Goal: Transaction & Acquisition: Subscribe to service/newsletter

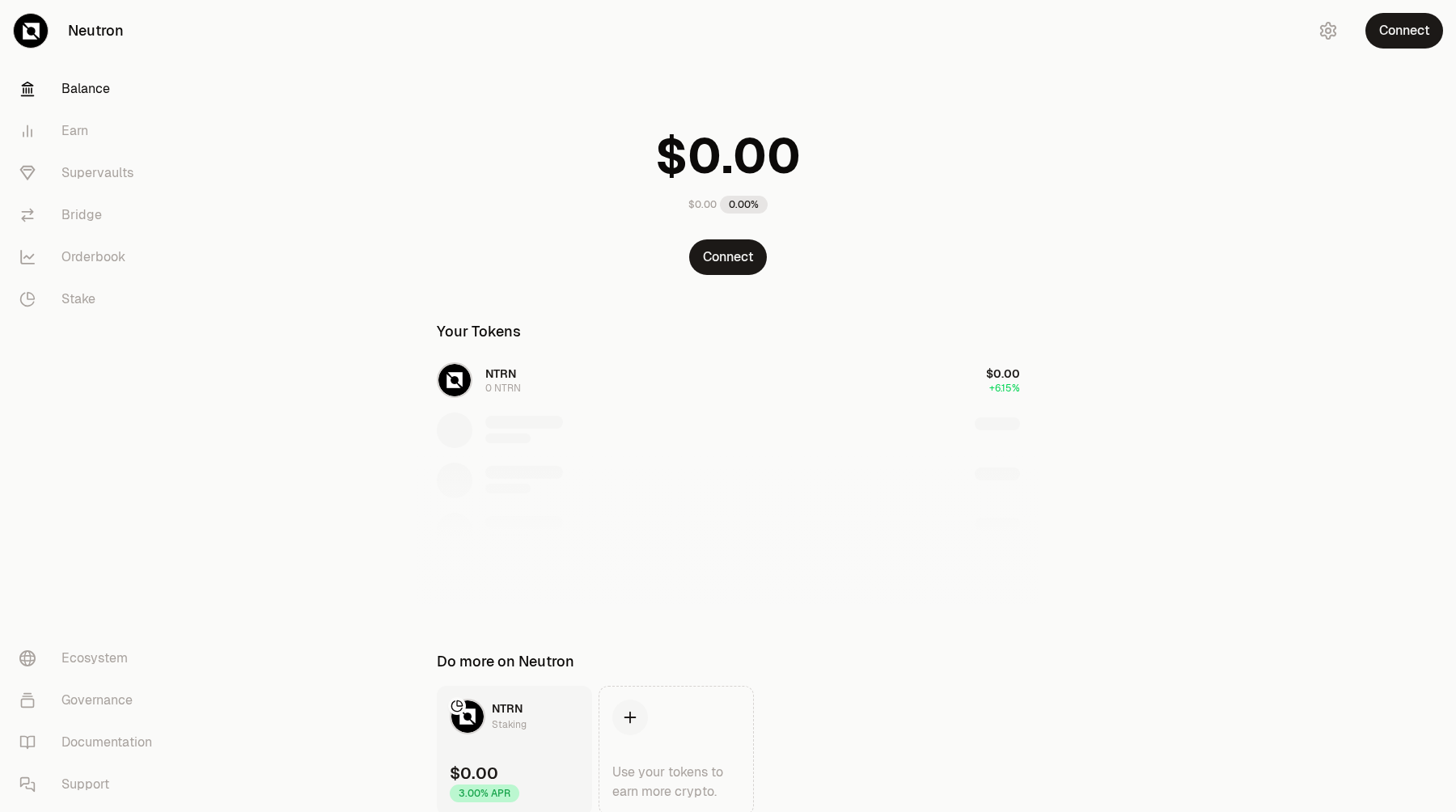
scroll to position [55, 0]
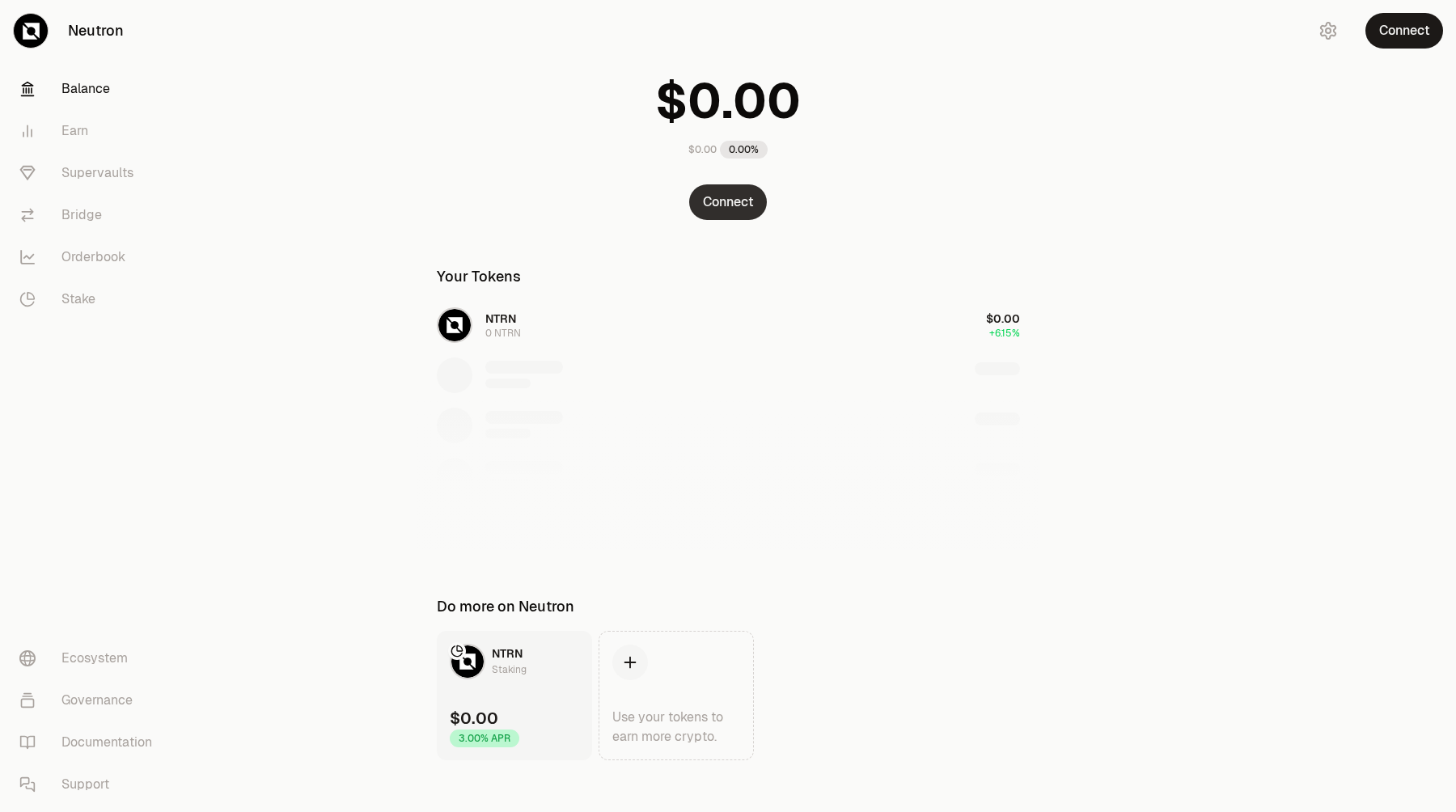
click at [724, 212] on button "Connect" at bounding box center [728, 201] width 78 height 36
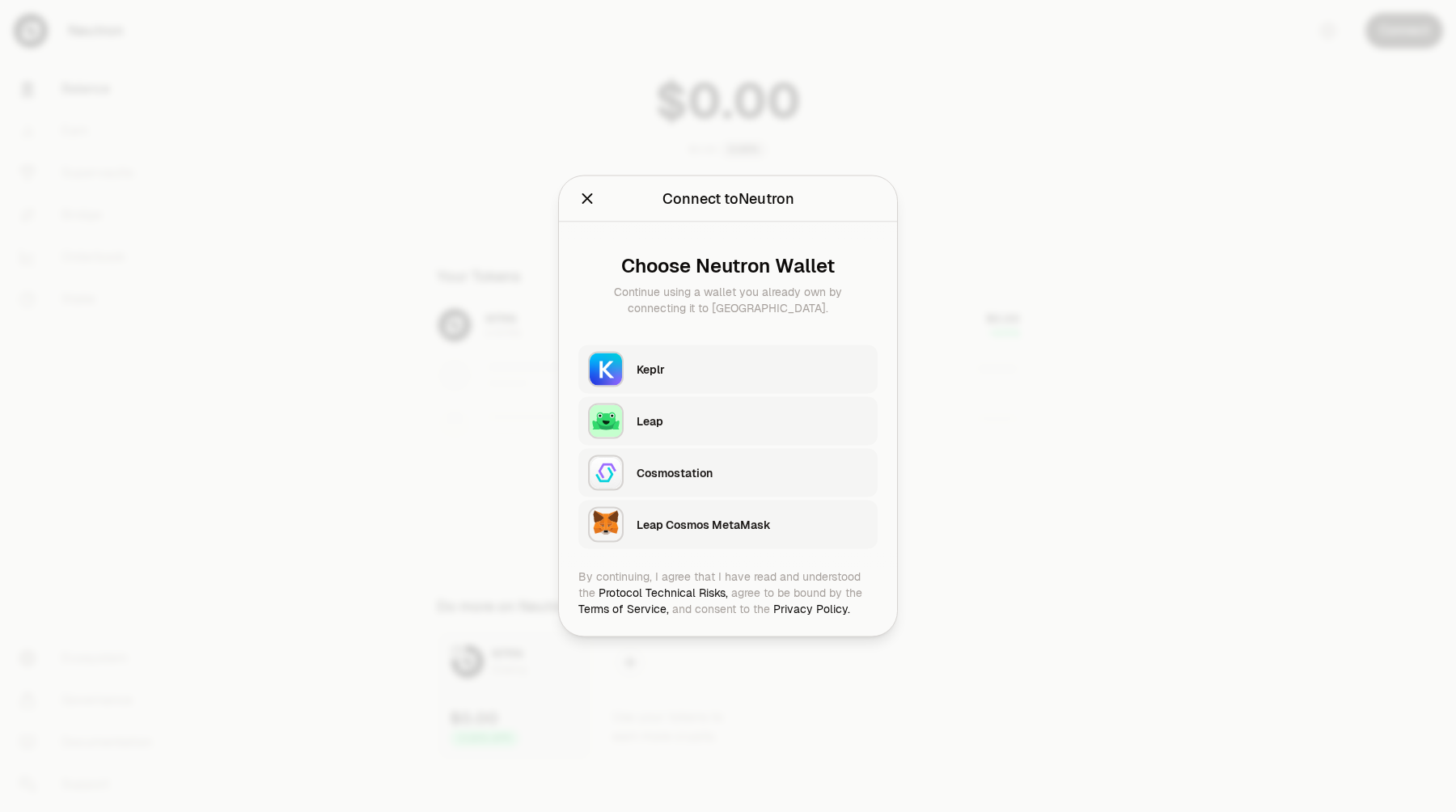
click at [675, 372] on div "Keplr" at bounding box center [753, 369] width 231 height 16
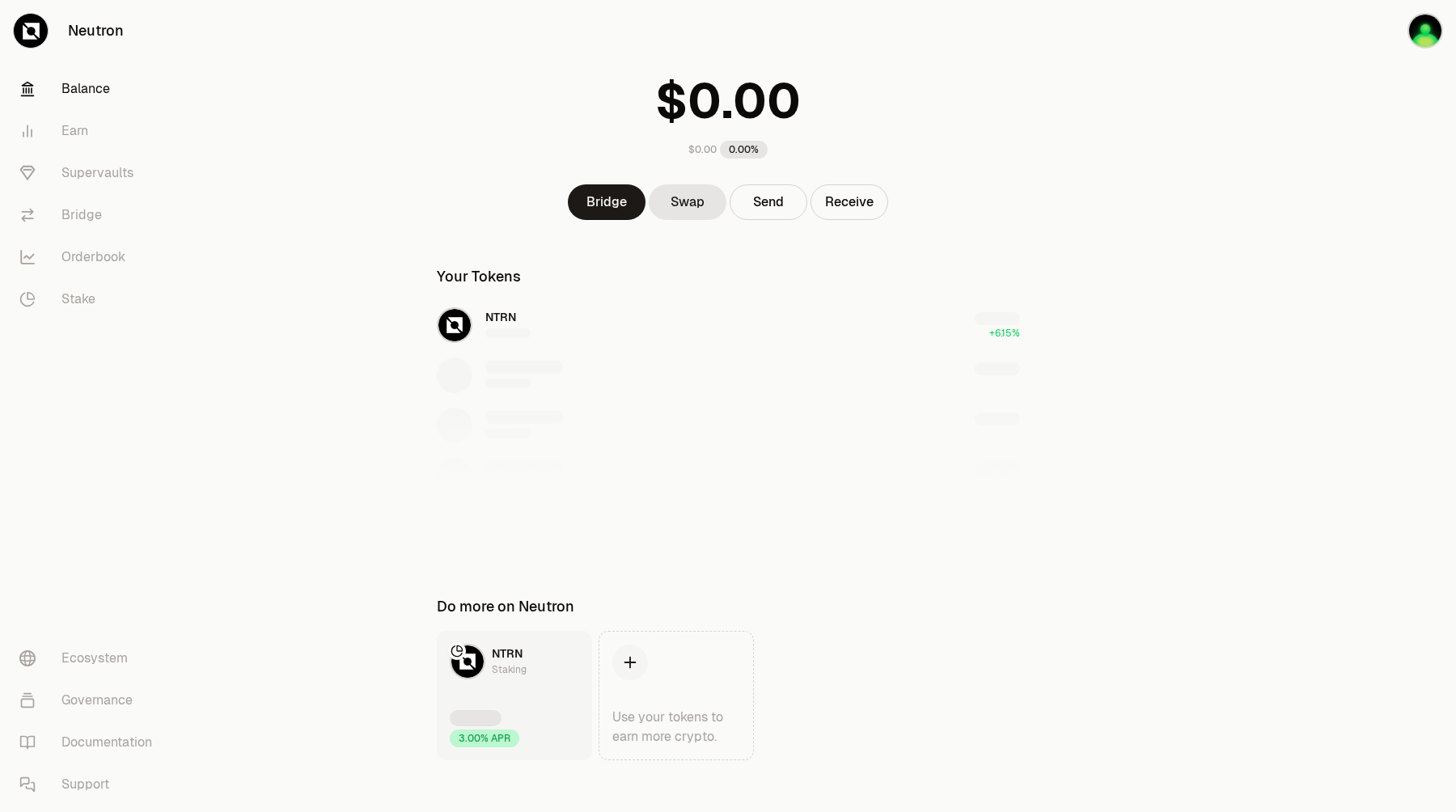
scroll to position [0, 0]
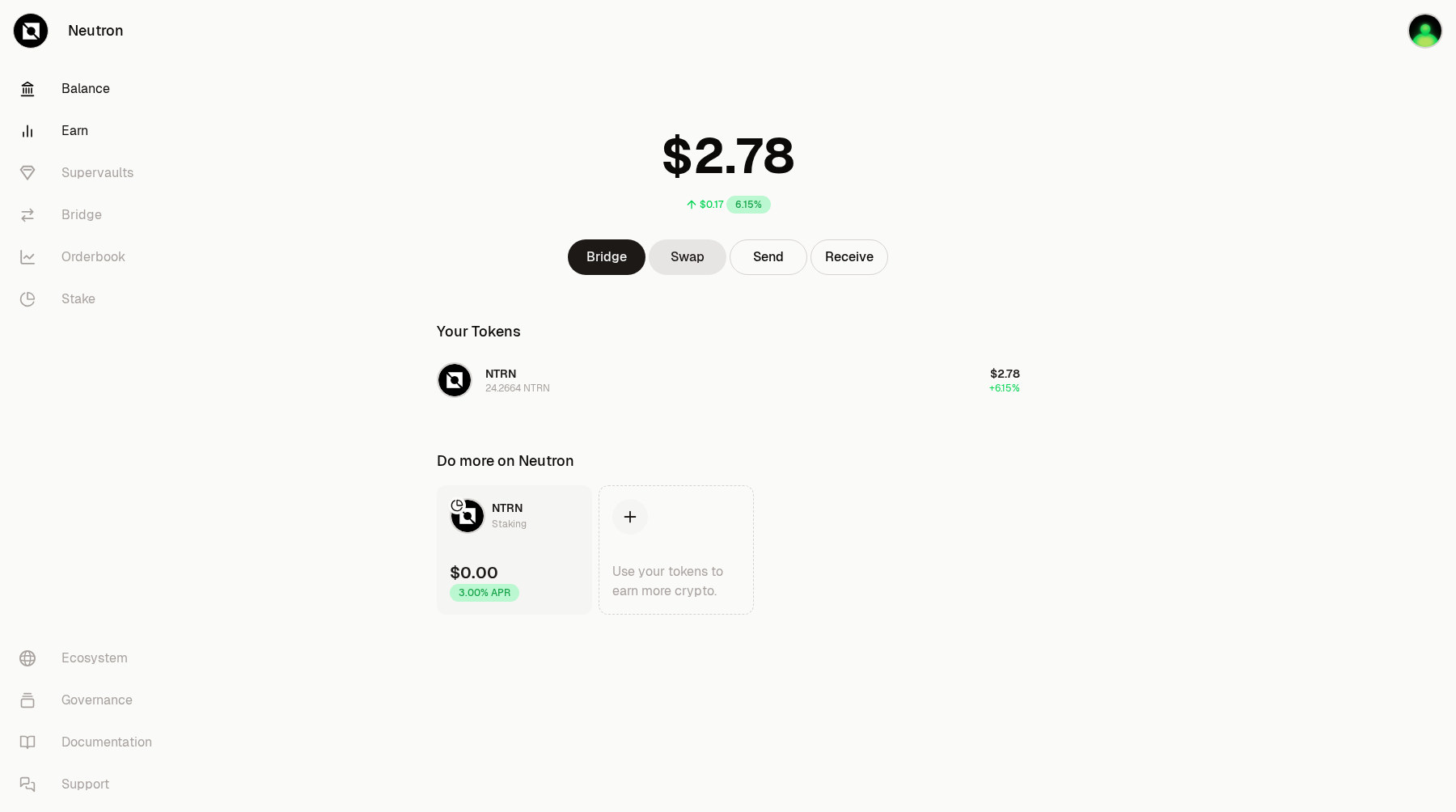
click at [79, 133] on link "Earn" at bounding box center [91, 131] width 169 height 42
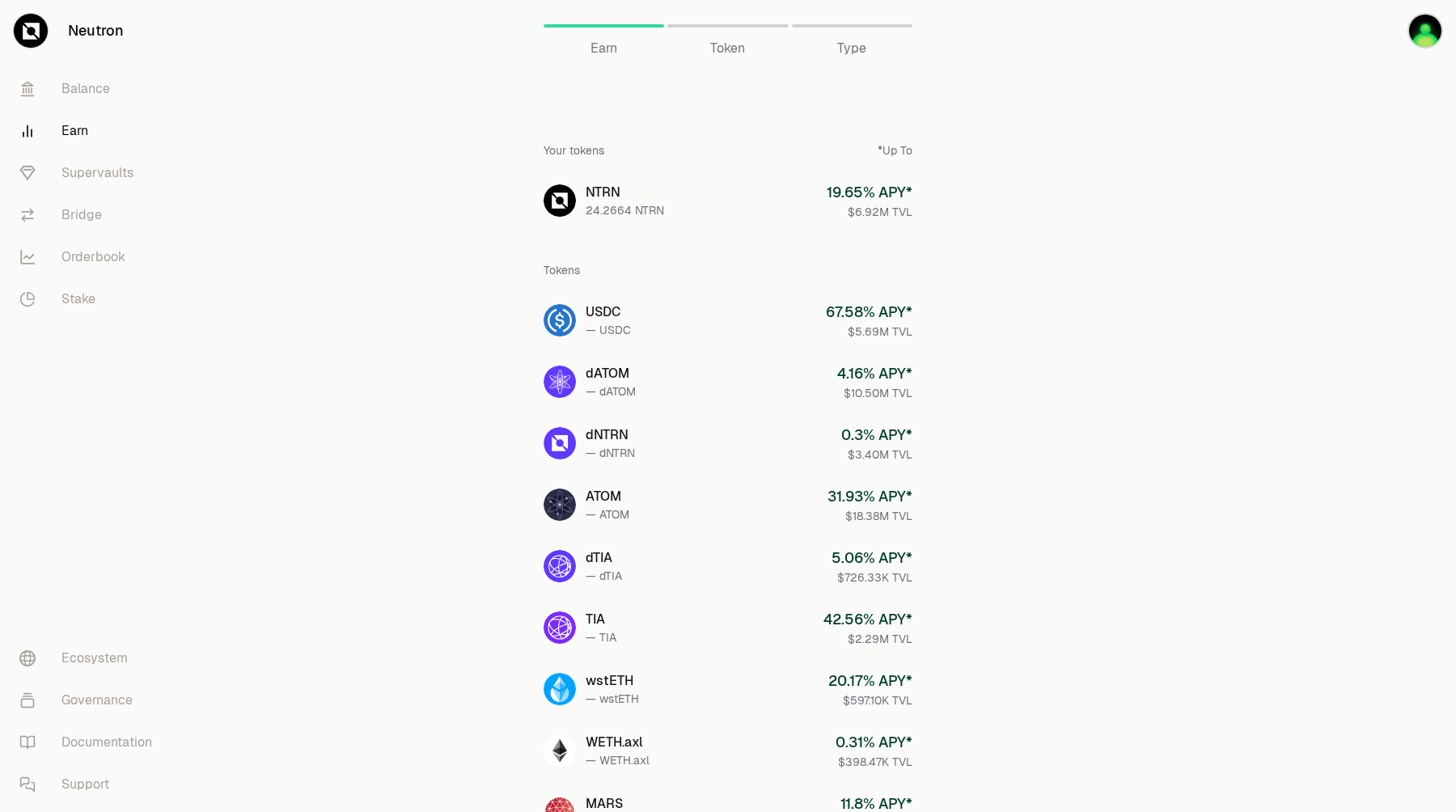
click at [703, 22] on div "Token" at bounding box center [728, 26] width 120 height 39
click at [89, 295] on link "Stake" at bounding box center [91, 300] width 169 height 42
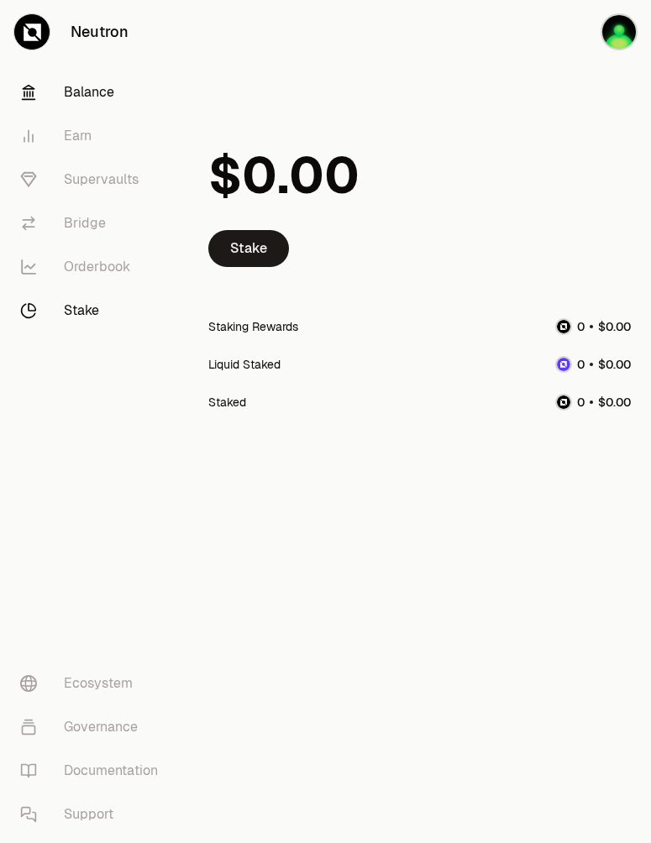
click at [98, 99] on link "Balance" at bounding box center [94, 93] width 175 height 44
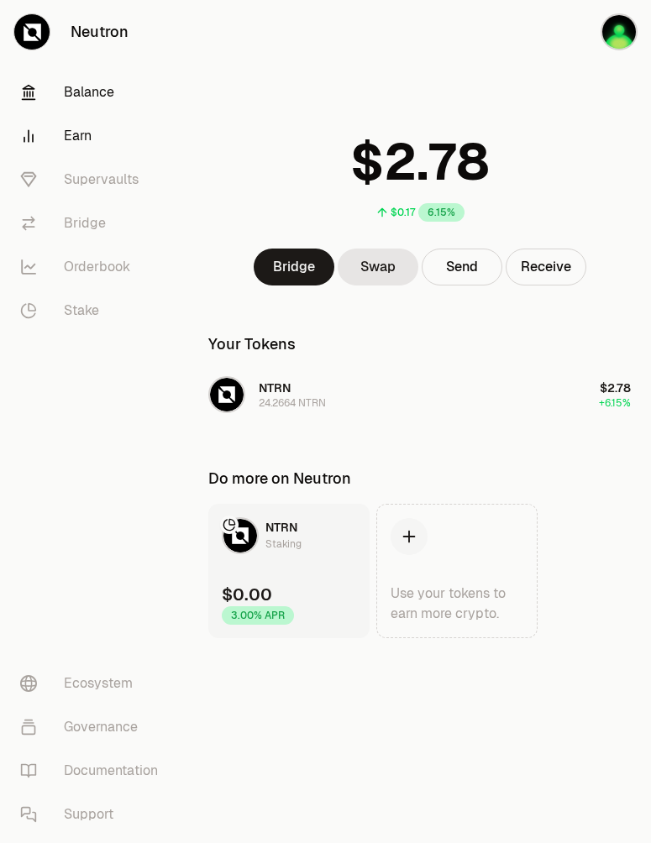
click at [79, 140] on link "Earn" at bounding box center [94, 136] width 175 height 44
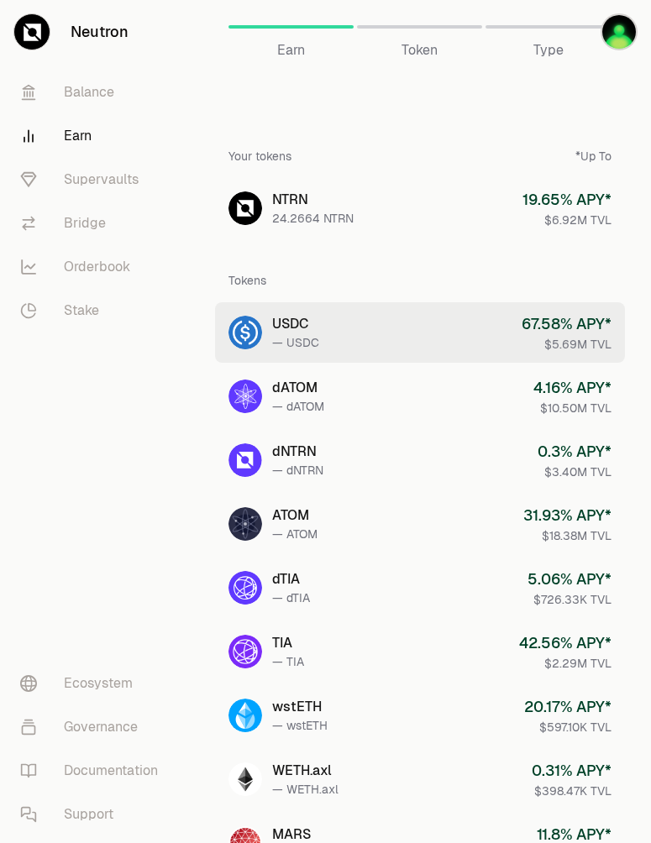
click at [311, 324] on div "USDC" at bounding box center [295, 324] width 47 height 20
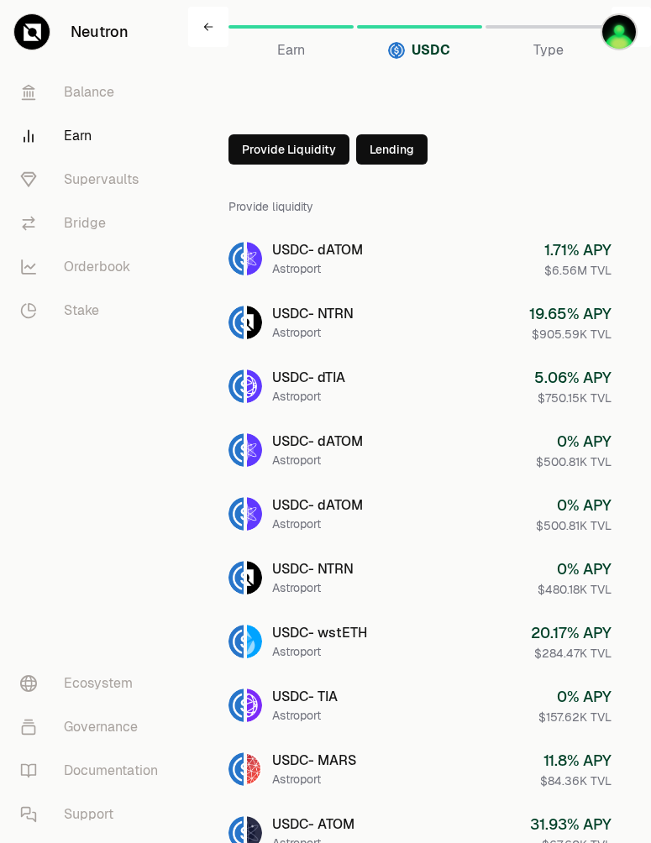
click at [212, 27] on icon at bounding box center [208, 27] width 10 height 10
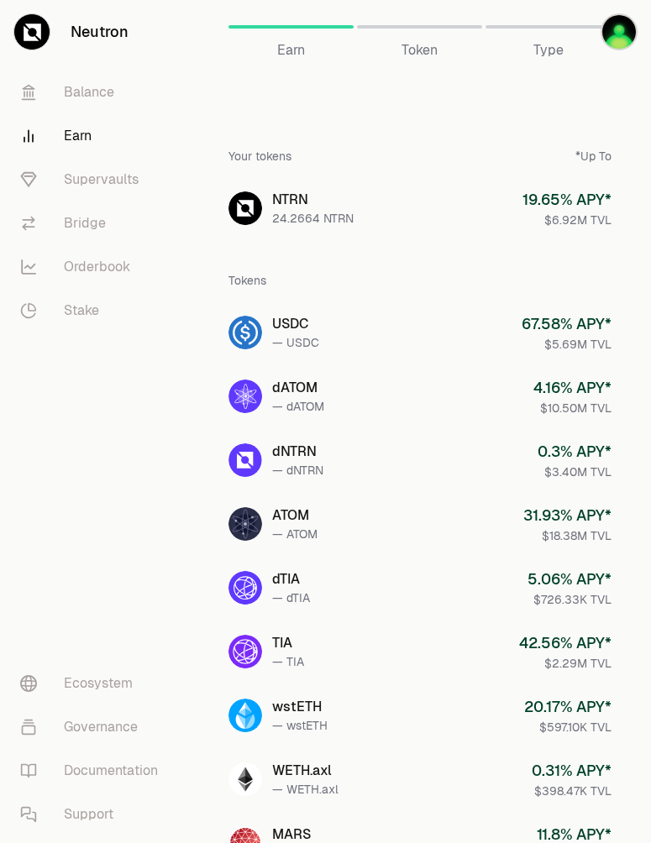
click at [211, 29] on div "Earn Token Type" at bounding box center [419, 33] width 463 height 67
